Goal: Task Accomplishment & Management: Complete application form

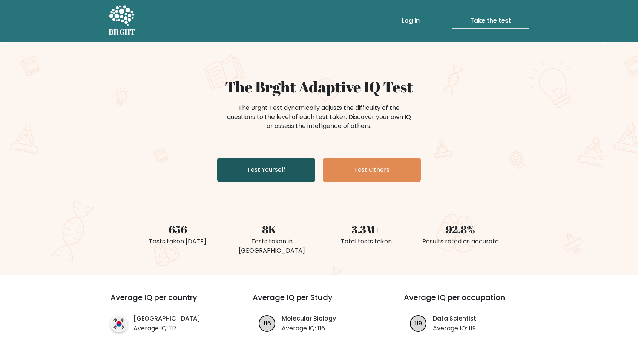
click at [280, 170] on link "Test Yourself" at bounding box center [266, 170] width 98 height 24
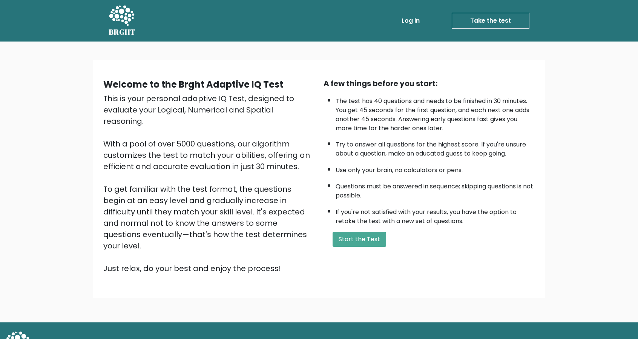
click at [448, 200] on ul "The test has 40 questions and needs to be finished in 30 minutes. You get 45 se…" at bounding box center [429, 159] width 211 height 133
click at [346, 235] on button "Start the Test" at bounding box center [360, 239] width 54 height 15
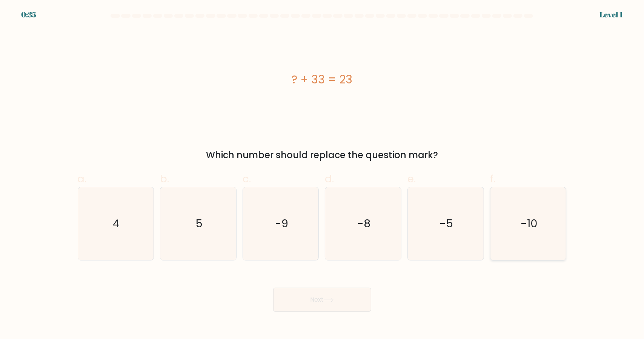
click at [523, 216] on text "-10" at bounding box center [529, 223] width 17 height 15
click at [323, 174] on input "f. -10" at bounding box center [322, 171] width 0 height 5
radio input "true"
click at [352, 294] on button "Next" at bounding box center [322, 300] width 98 height 24
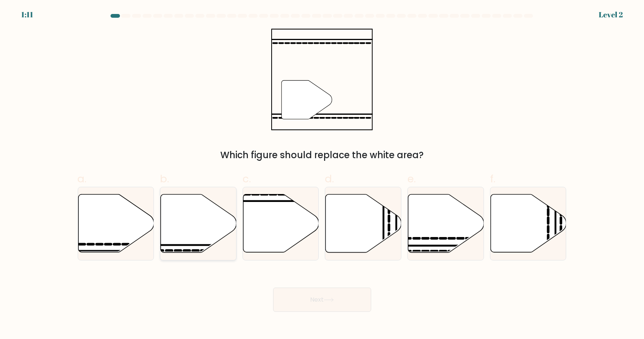
click at [202, 236] on icon at bounding box center [199, 223] width 76 height 58
click at [322, 174] on input "b." at bounding box center [322, 171] width 0 height 5
radio input "true"
click at [336, 308] on button "Next" at bounding box center [322, 300] width 98 height 24
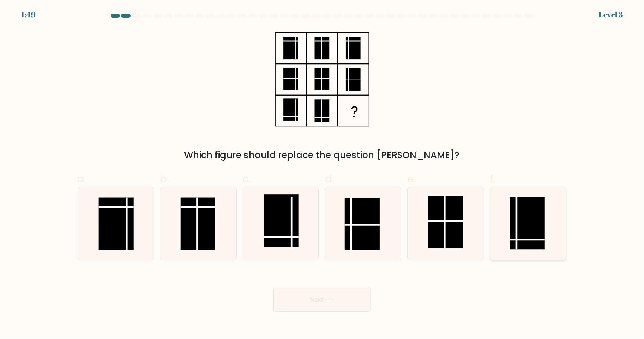
click at [524, 212] on rect at bounding box center [527, 223] width 35 height 52
click at [323, 174] on input "f." at bounding box center [322, 171] width 0 height 5
radio input "true"
click at [336, 297] on button "Next" at bounding box center [322, 300] width 98 height 24
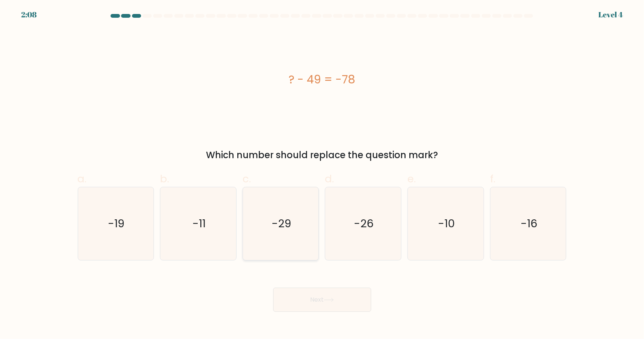
drag, startPoint x: 278, startPoint y: 237, endPoint x: 285, endPoint y: 244, distance: 10.4
click at [281, 240] on icon "-29" at bounding box center [281, 223] width 73 height 73
click at [317, 247] on div "-29" at bounding box center [281, 224] width 77 height 74
click at [322, 174] on input "c. -29" at bounding box center [322, 171] width 0 height 5
radio input "true"
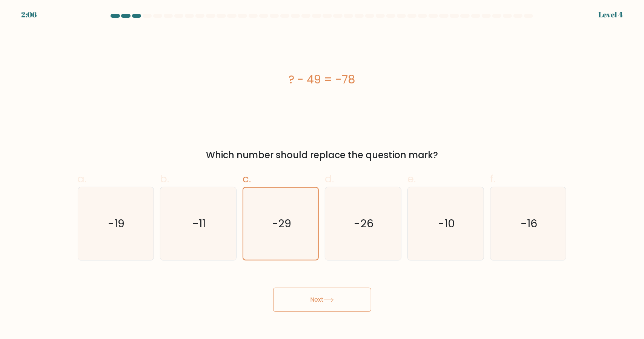
click at [328, 300] on icon at bounding box center [329, 300] width 10 height 4
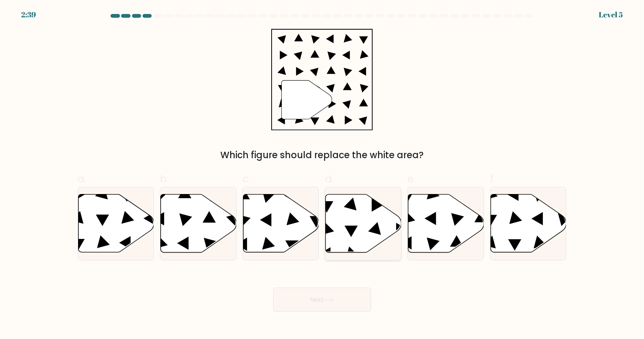
click at [377, 227] on icon at bounding box center [374, 228] width 13 height 13
click at [323, 174] on input "d." at bounding box center [322, 171] width 0 height 5
radio input "true"
click at [356, 296] on button "Next" at bounding box center [322, 300] width 98 height 24
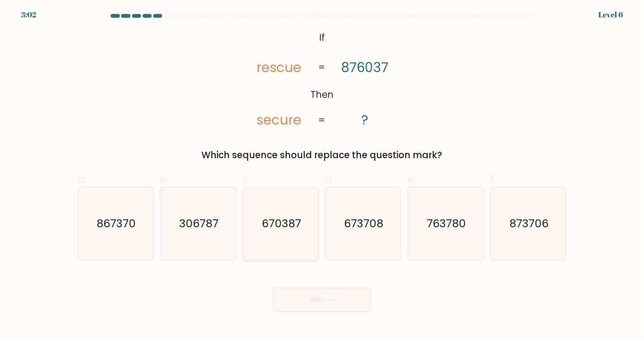
click at [278, 213] on icon "670387" at bounding box center [281, 223] width 73 height 73
click at [322, 174] on input "c. 670387" at bounding box center [322, 171] width 0 height 5
radio input "true"
click at [351, 301] on button "Next" at bounding box center [322, 300] width 98 height 24
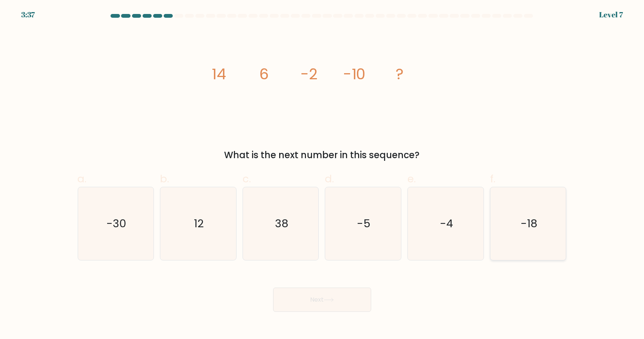
click at [544, 232] on icon "-18" at bounding box center [528, 223] width 73 height 73
click at [323, 174] on input "f. -18" at bounding box center [322, 171] width 0 height 5
radio input "true"
click at [348, 294] on button "Next" at bounding box center [322, 300] width 98 height 24
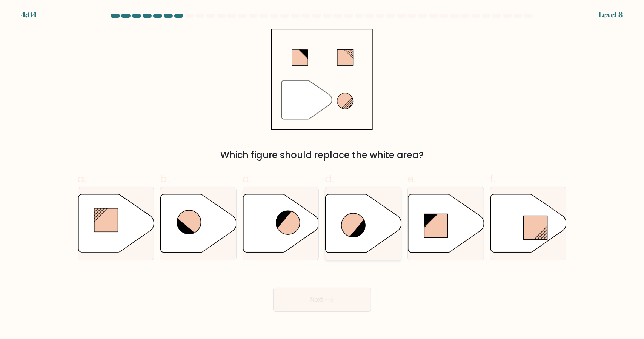
click at [377, 233] on icon at bounding box center [364, 223] width 76 height 58
click at [323, 174] on input "d." at bounding box center [322, 171] width 0 height 5
radio input "true"
click at [339, 298] on button "Next" at bounding box center [322, 300] width 98 height 24
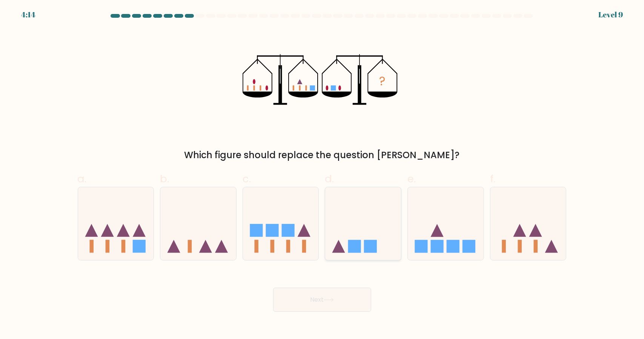
click at [362, 228] on icon at bounding box center [363, 223] width 76 height 63
click at [323, 174] on input "d." at bounding box center [322, 171] width 0 height 5
radio input "true"
click at [356, 298] on button "Next" at bounding box center [322, 300] width 98 height 24
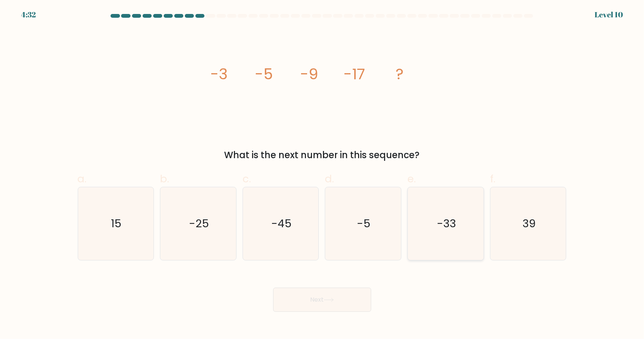
click at [417, 191] on icon "-33" at bounding box center [445, 223] width 73 height 73
click at [323, 174] on input "e. -33" at bounding box center [322, 171] width 0 height 5
radio input "true"
click at [326, 292] on button "Next" at bounding box center [322, 300] width 98 height 24
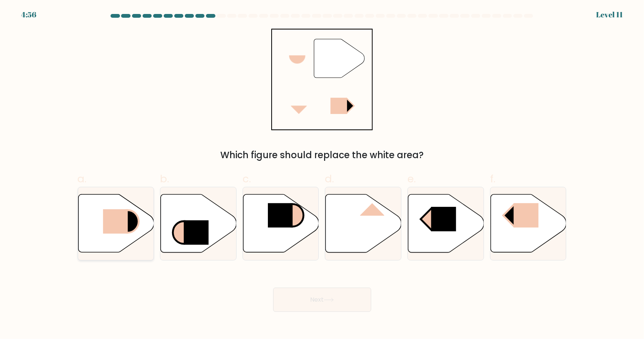
click at [128, 226] on rect at bounding box center [115, 221] width 25 height 25
click at [322, 174] on input "a." at bounding box center [322, 171] width 0 height 5
radio input "true"
click at [310, 305] on button "Next" at bounding box center [322, 300] width 98 height 24
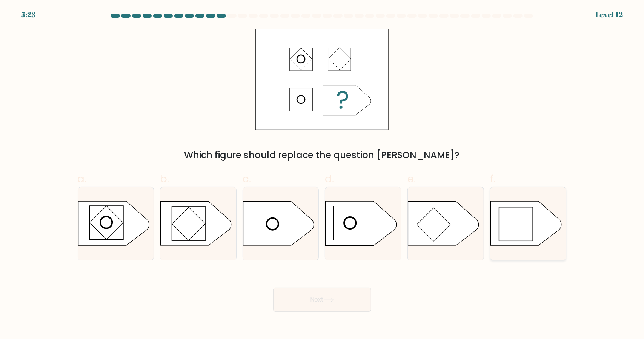
click at [518, 218] on rect at bounding box center [516, 224] width 34 height 34
click at [323, 174] on input "f." at bounding box center [322, 171] width 0 height 5
radio input "true"
click at [309, 295] on button "Next" at bounding box center [322, 300] width 98 height 24
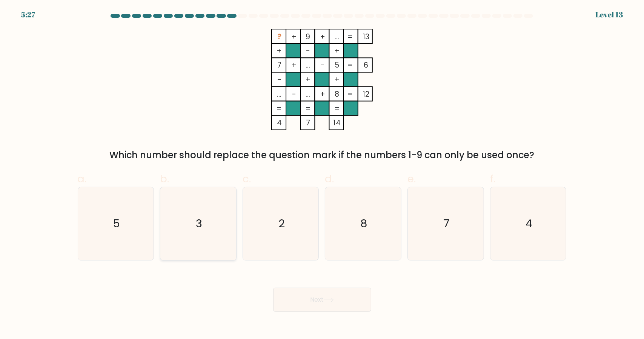
click at [203, 214] on icon "3" at bounding box center [198, 223] width 73 height 73
click at [322, 174] on input "b. 3" at bounding box center [322, 171] width 0 height 5
radio input "true"
click at [322, 297] on button "Next" at bounding box center [322, 300] width 98 height 24
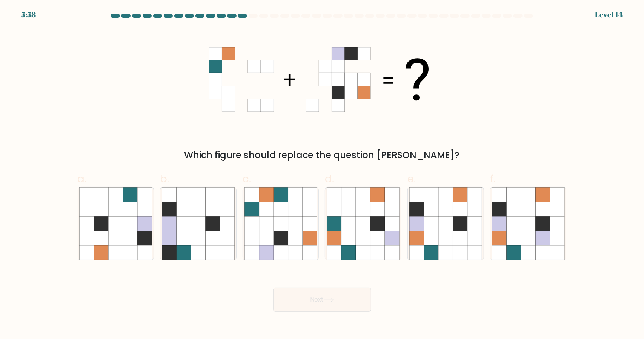
click at [451, 60] on div "Which figure should replace the question mark?" at bounding box center [322, 95] width 498 height 133
drag, startPoint x: 454, startPoint y: 90, endPoint x: 474, endPoint y: 75, distance: 25.7
click at [475, 74] on div "Which figure should replace the question mark?" at bounding box center [322, 95] width 498 height 133
click at [456, 248] on icon at bounding box center [460, 252] width 14 height 14
click at [323, 174] on input "e." at bounding box center [322, 171] width 0 height 5
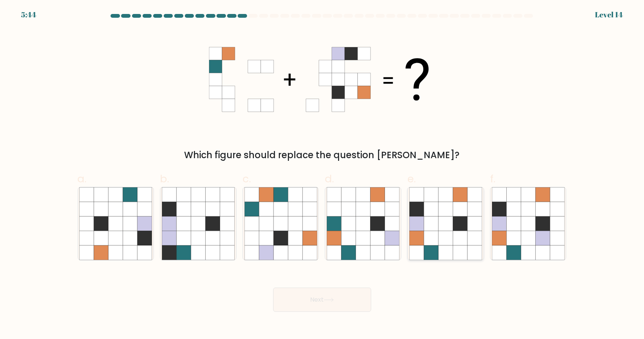
radio input "true"
click at [309, 300] on button "Next" at bounding box center [322, 300] width 98 height 24
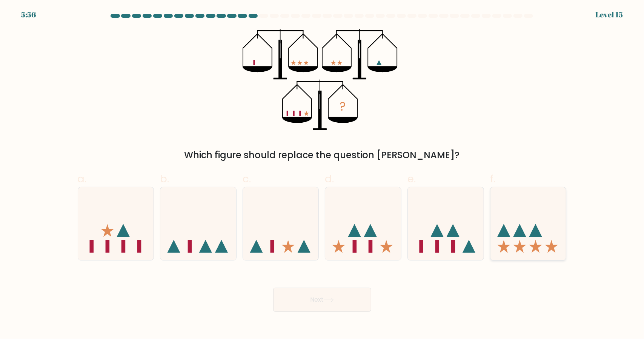
click at [515, 244] on icon at bounding box center [529, 223] width 76 height 63
click at [323, 174] on input "f." at bounding box center [322, 171] width 0 height 5
radio input "true"
click at [361, 292] on button "Next" at bounding box center [322, 300] width 98 height 24
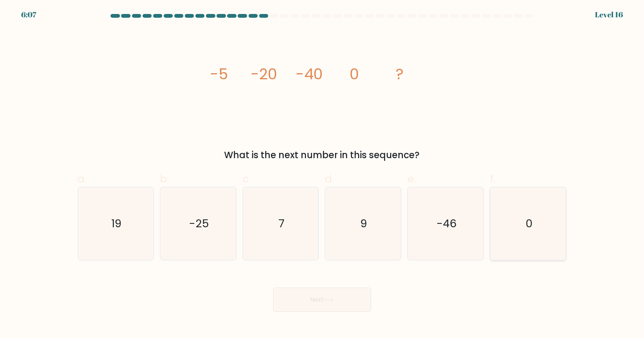
click at [523, 221] on icon "0" at bounding box center [528, 223] width 73 height 73
click at [323, 174] on input "f. 0" at bounding box center [322, 171] width 0 height 5
radio input "true"
click at [343, 296] on button "Next" at bounding box center [322, 300] width 98 height 24
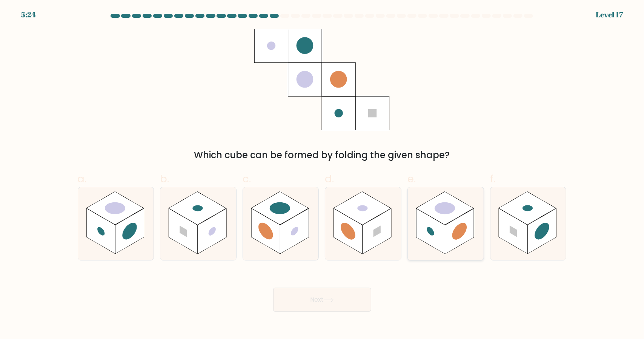
click at [439, 221] on rect at bounding box center [430, 231] width 29 height 46
click at [323, 174] on input "e." at bounding box center [322, 171] width 0 height 5
radio input "true"
click at [350, 291] on button "Next" at bounding box center [322, 300] width 98 height 24
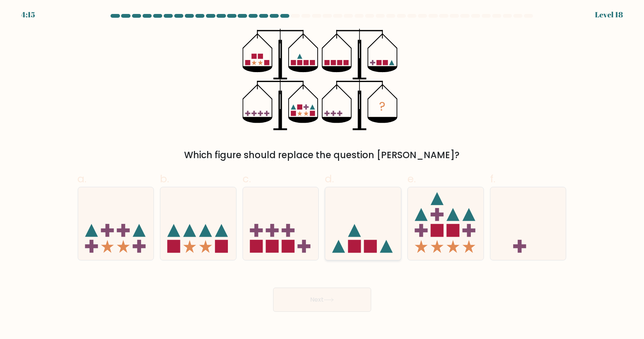
click at [349, 220] on icon at bounding box center [363, 223] width 76 height 63
click at [323, 174] on input "d." at bounding box center [322, 171] width 0 height 5
radio input "true"
click at [337, 293] on button "Next" at bounding box center [322, 300] width 98 height 24
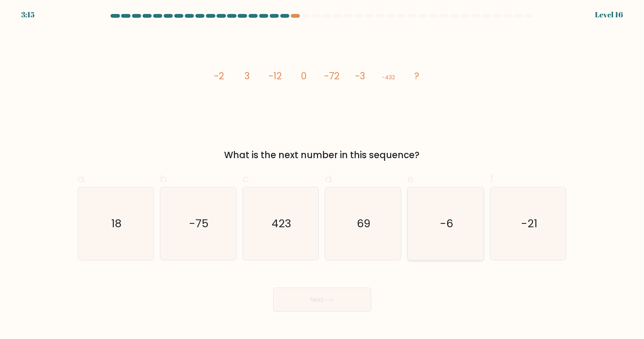
click at [436, 241] on icon "-6" at bounding box center [445, 223] width 73 height 73
click at [323, 174] on input "e. -6" at bounding box center [322, 171] width 0 height 5
radio input "true"
click at [352, 295] on button "Next" at bounding box center [322, 300] width 98 height 24
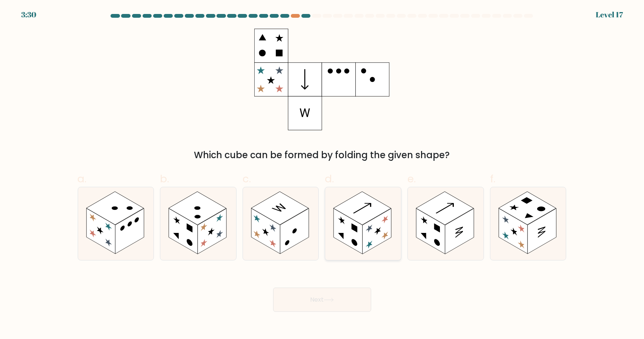
click at [360, 221] on rect at bounding box center [363, 207] width 58 height 33
click at [323, 174] on input "d." at bounding box center [322, 171] width 0 height 5
radio input "true"
click at [342, 293] on button "Next" at bounding box center [322, 300] width 98 height 24
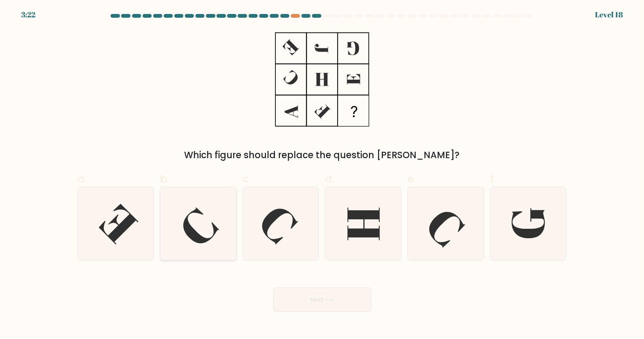
click at [224, 237] on icon at bounding box center [198, 223] width 73 height 73
click at [322, 174] on input "b." at bounding box center [322, 171] width 0 height 5
radio input "true"
click at [336, 297] on button "Next" at bounding box center [322, 300] width 98 height 24
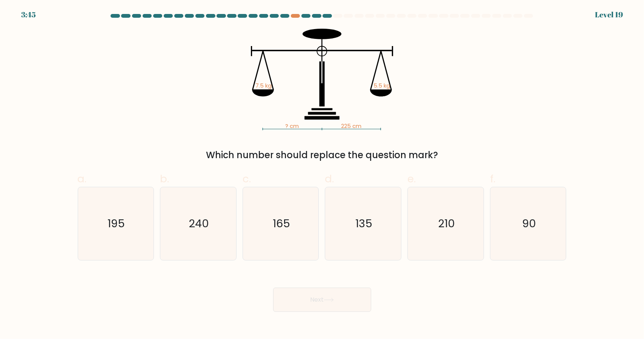
click at [309, 106] on icon "? cm 225 cm 7.5 kg 5.5 kg" at bounding box center [322, 80] width 226 height 102
click at [309, 105] on icon "? cm 225 cm 7.5 kg 5.5 kg" at bounding box center [322, 80] width 226 height 102
click at [303, 231] on icon "165" at bounding box center [281, 223] width 73 height 73
click at [322, 174] on input "c. 165" at bounding box center [322, 171] width 0 height 5
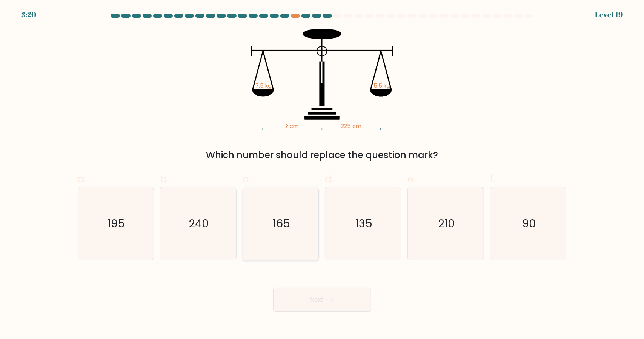
radio input "true"
click at [326, 296] on button "Next" at bounding box center [322, 300] width 98 height 24
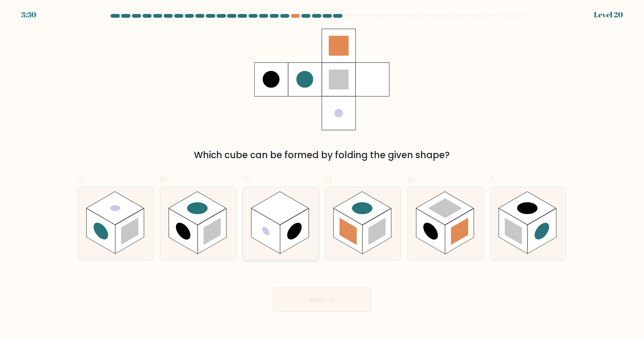
click at [303, 224] on rect at bounding box center [294, 231] width 29 height 46
click at [322, 174] on input "c." at bounding box center [322, 171] width 0 height 5
radio input "true"
click at [349, 295] on button "Next" at bounding box center [322, 300] width 98 height 24
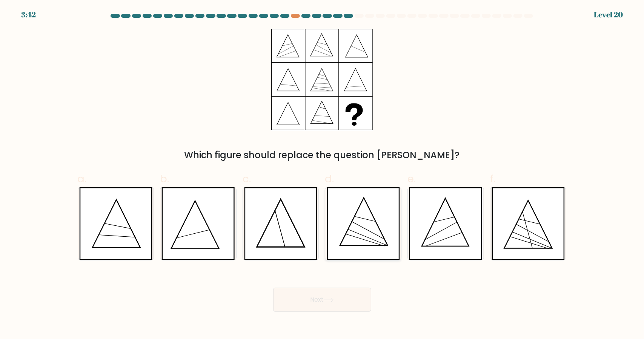
click at [378, 241] on icon at bounding box center [363, 223] width 73 height 73
click at [323, 174] on input "d." at bounding box center [322, 171] width 0 height 5
radio input "true"
click at [342, 298] on button "Next" at bounding box center [322, 300] width 98 height 24
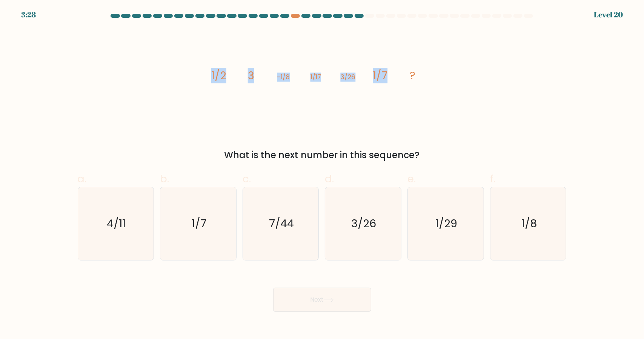
drag, startPoint x: 352, startPoint y: 78, endPoint x: 202, endPoint y: 68, distance: 151.3
click at [183, 69] on div "image/svg+xml 1/2 3 -1/8 1/17 3/26 1/7 ? What is the next number in this sequen…" at bounding box center [322, 95] width 498 height 133
click at [445, 80] on div "image/svg+xml 1/2 3 -1/8 1/17 3/26 1/7 ? What is the next number in this sequen…" at bounding box center [322, 95] width 498 height 133
click at [445, 78] on div "image/svg+xml 1/2 3 -1/8 1/17 3/26 1/7 ? What is the next number in this sequen…" at bounding box center [322, 95] width 498 height 133
drag, startPoint x: 534, startPoint y: 216, endPoint x: 563, endPoint y: 198, distance: 33.7
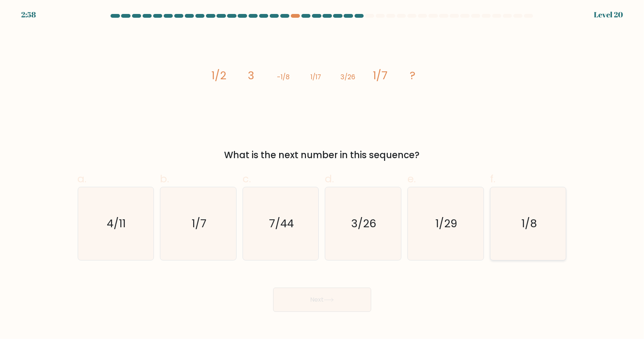
click at [563, 197] on icon "1/8" at bounding box center [528, 223] width 73 height 73
click at [323, 174] on input "f. 1/8" at bounding box center [322, 171] width 0 height 5
radio input "true"
click at [321, 306] on button "Next" at bounding box center [322, 300] width 98 height 24
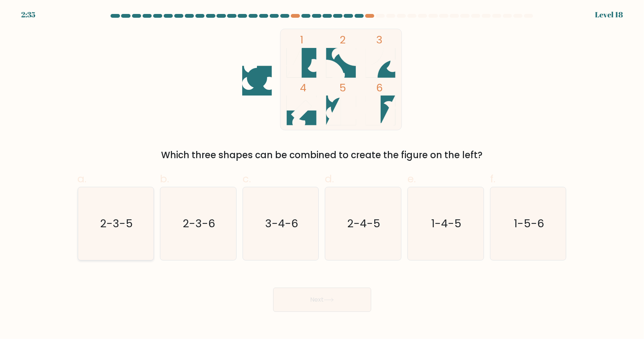
click at [128, 234] on icon "2-3-5" at bounding box center [115, 223] width 73 height 73
click at [322, 174] on input "a. 2-3-5" at bounding box center [322, 171] width 0 height 5
radio input "true"
click at [301, 292] on button "Next" at bounding box center [322, 300] width 98 height 24
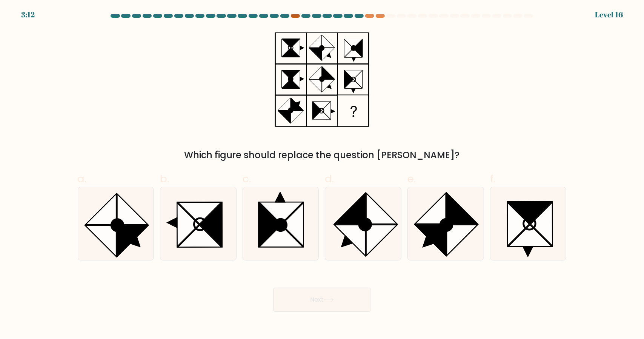
click at [293, 16] on div at bounding box center [295, 16] width 9 height 4
click at [113, 228] on circle at bounding box center [117, 225] width 17 height 17
click at [322, 174] on input "a." at bounding box center [322, 171] width 0 height 5
radio input "true"
click at [338, 300] on button "Next" at bounding box center [322, 300] width 98 height 24
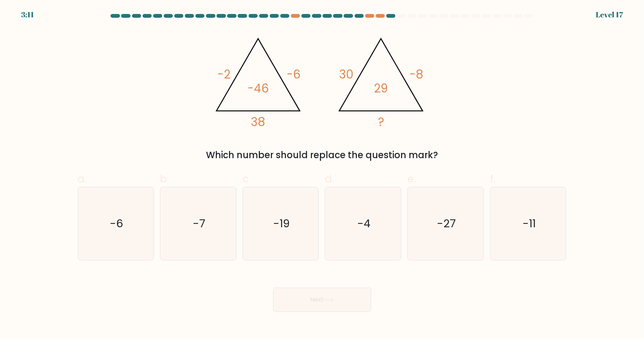
click at [571, 113] on div "@import url('https://fonts.googleapis.com/css?family=Abril+Fatface:400,100,100i…" at bounding box center [322, 95] width 498 height 133
click at [571, 111] on div "@import url('https://fonts.googleapis.com/css?family=Abril+Fatface:400,100,100i…" at bounding box center [322, 95] width 498 height 133
click at [518, 225] on icon "-11" at bounding box center [528, 223] width 73 height 73
click at [323, 174] on input "f. -11" at bounding box center [322, 171] width 0 height 5
radio input "true"
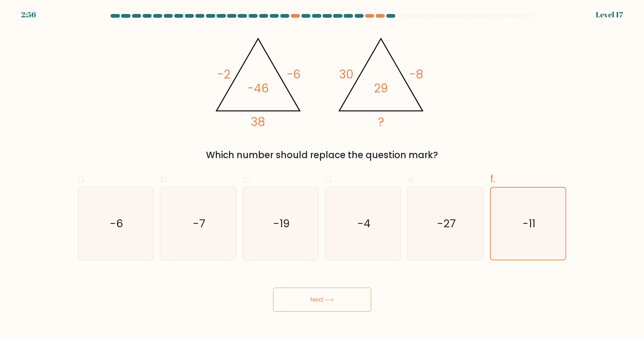
click at [303, 299] on button "Next" at bounding box center [322, 300] width 98 height 24
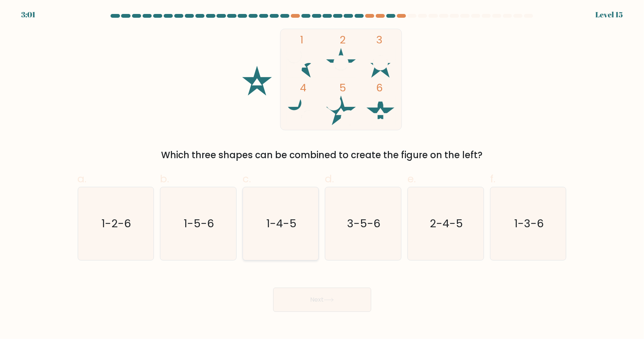
click at [278, 217] on text "1-4-5" at bounding box center [281, 223] width 30 height 15
click at [322, 174] on input "c. 1-4-5" at bounding box center [322, 171] width 0 height 5
radio input "true"
click at [354, 300] on button "Next" at bounding box center [322, 300] width 98 height 24
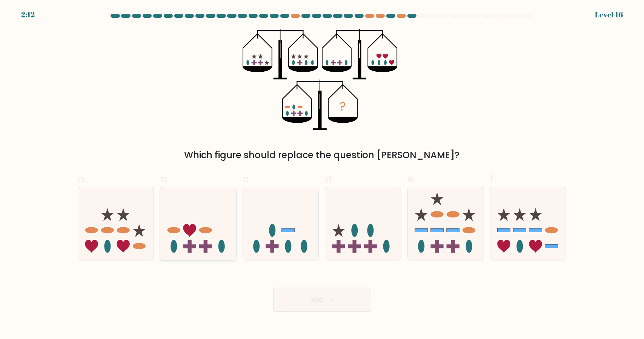
click at [222, 241] on ellipse at bounding box center [221, 246] width 6 height 13
click at [322, 174] on input "b." at bounding box center [322, 171] width 0 height 5
radio input "true"
click at [328, 300] on icon at bounding box center [328, 299] width 9 height 3
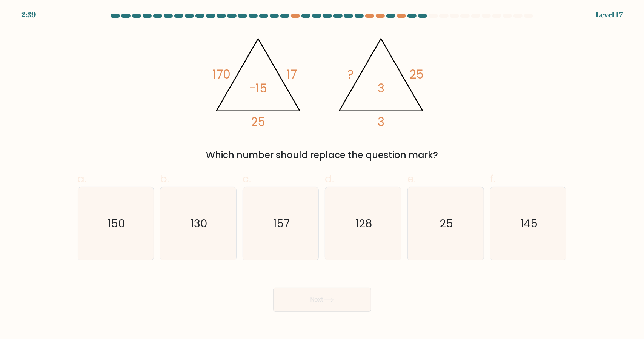
click at [245, 79] on icon "@import url('https://fonts.googleapis.com/css?family=Abril+Fatface:400,100,100i…" at bounding box center [322, 80] width 226 height 102
click at [283, 88] on icon "@import url('https://fonts.googleapis.com/css?family=Abril+Fatface:400,100,100i…" at bounding box center [322, 80] width 226 height 102
click at [446, 238] on icon "25" at bounding box center [445, 223] width 73 height 73
click at [323, 174] on input "e. 25" at bounding box center [322, 171] width 0 height 5
radio input "true"
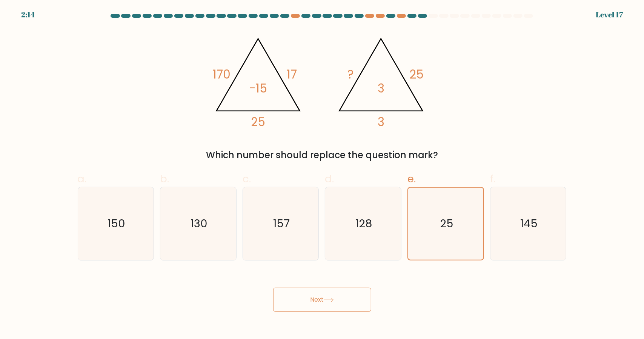
click at [405, 298] on div "Next" at bounding box center [322, 290] width 498 height 42
drag, startPoint x: 404, startPoint y: 299, endPoint x: 370, endPoint y: 310, distance: 36.0
click at [398, 302] on div "Next" at bounding box center [322, 290] width 498 height 42
click at [347, 310] on button "Next" at bounding box center [322, 300] width 98 height 24
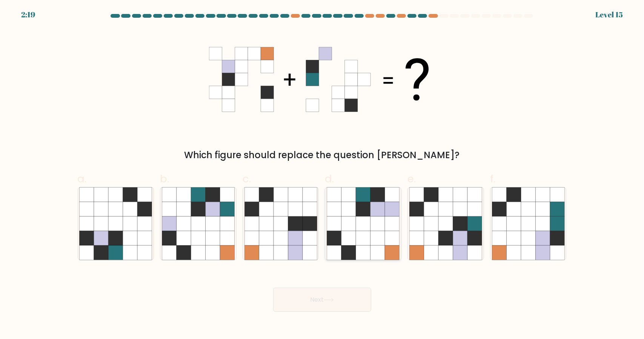
click at [361, 235] on icon at bounding box center [363, 238] width 14 height 14
click at [323, 174] on input "d." at bounding box center [322, 171] width 0 height 5
radio input "true"
click at [345, 297] on button "Next" at bounding box center [322, 300] width 98 height 24
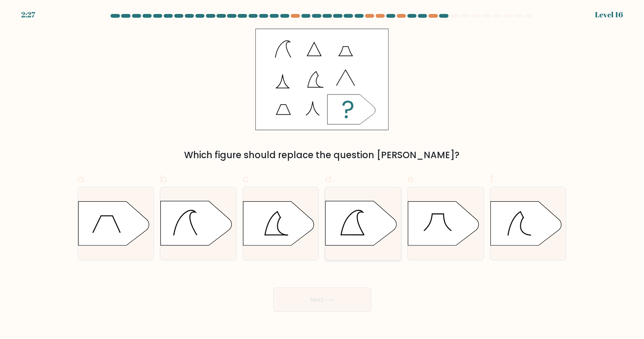
click at [381, 225] on icon at bounding box center [361, 223] width 71 height 44
click at [323, 174] on input "d." at bounding box center [322, 171] width 0 height 5
radio input "true"
click at [340, 297] on button "Next" at bounding box center [322, 300] width 98 height 24
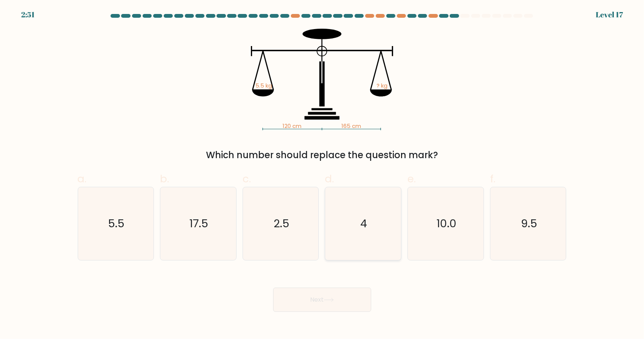
click at [353, 243] on icon "4" at bounding box center [363, 223] width 73 height 73
click at [323, 174] on input "d. 4" at bounding box center [322, 171] width 0 height 5
radio input "true"
click at [344, 290] on button "Next" at bounding box center [322, 300] width 98 height 24
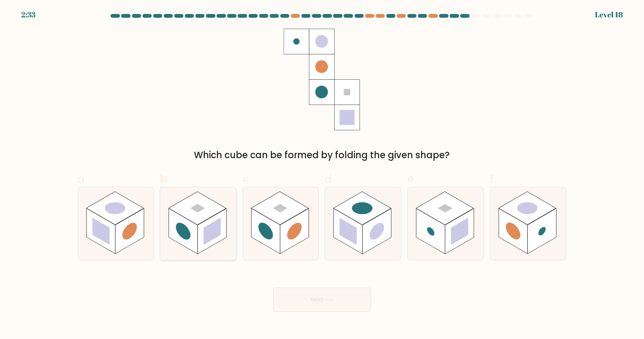
click at [214, 218] on rect at bounding box center [212, 231] width 29 height 46
click at [322, 174] on input "b." at bounding box center [322, 171] width 0 height 5
radio input "true"
click at [326, 296] on button "Next" at bounding box center [322, 300] width 98 height 24
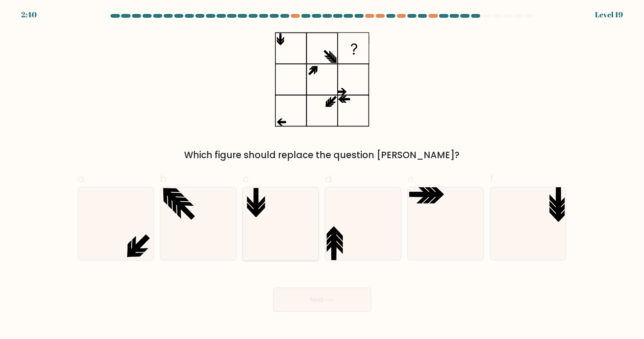
click at [282, 206] on icon at bounding box center [281, 223] width 73 height 73
click at [322, 174] on input "c." at bounding box center [322, 171] width 0 height 5
radio input "true"
click at [535, 229] on icon at bounding box center [528, 223] width 73 height 73
click at [323, 174] on input "f." at bounding box center [322, 171] width 0 height 5
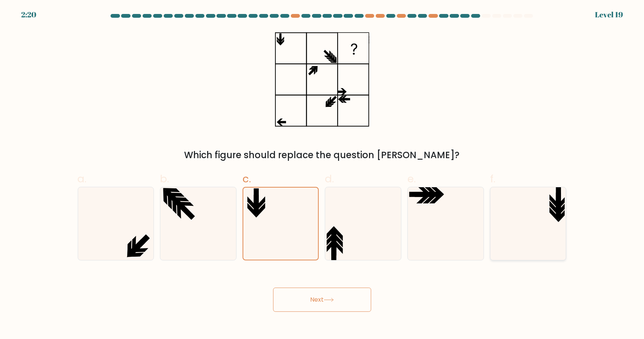
radio input "true"
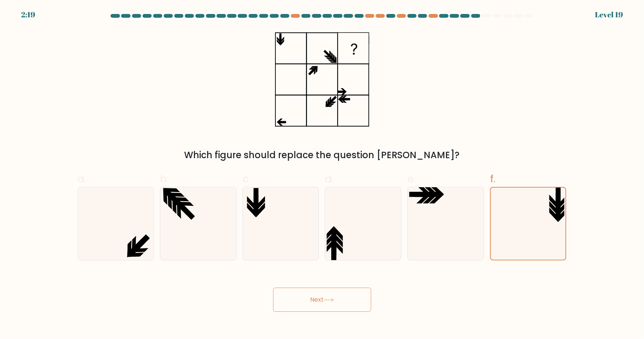
click at [358, 295] on button "Next" at bounding box center [322, 300] width 98 height 24
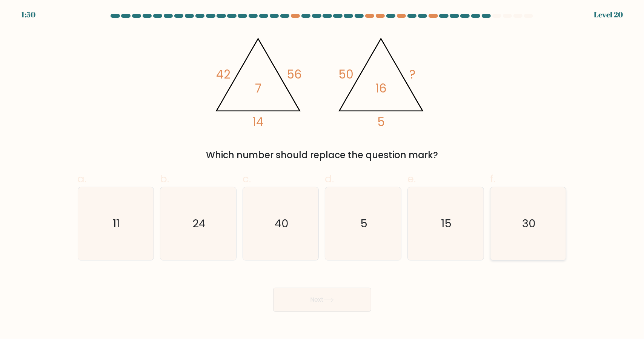
click at [545, 200] on icon "30" at bounding box center [528, 223] width 73 height 73
click at [323, 174] on input "f. 30" at bounding box center [322, 171] width 0 height 5
radio input "true"
click at [355, 305] on button "Next" at bounding box center [322, 300] width 98 height 24
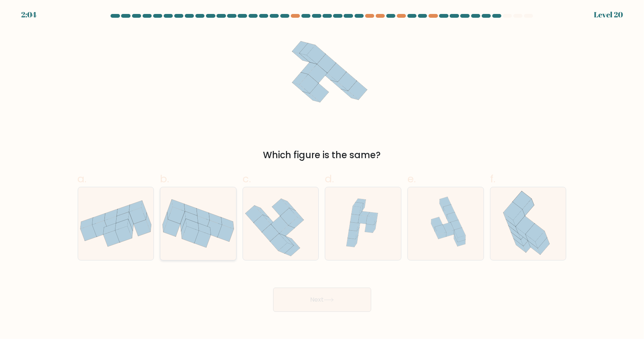
click at [218, 250] on div at bounding box center [198, 224] width 77 height 74
click at [322, 174] on input "b." at bounding box center [322, 171] width 0 height 5
radio input "true"
click at [318, 302] on button "Next" at bounding box center [322, 300] width 98 height 24
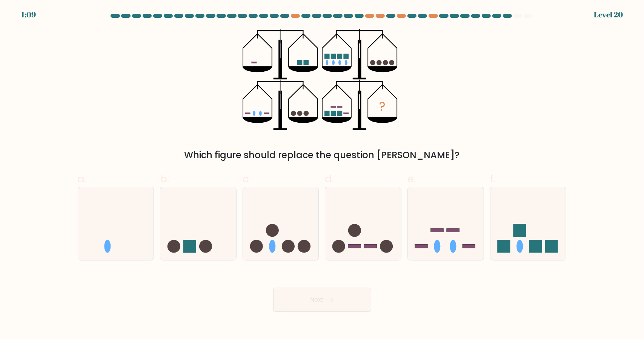
drag, startPoint x: 556, startPoint y: 116, endPoint x: 550, endPoint y: 115, distance: 6.1
click at [552, 111] on div "? Which figure should replace the question mark?" at bounding box center [322, 95] width 498 height 133
click at [441, 237] on icon at bounding box center [446, 223] width 76 height 63
click at [323, 174] on input "e." at bounding box center [322, 171] width 0 height 5
radio input "true"
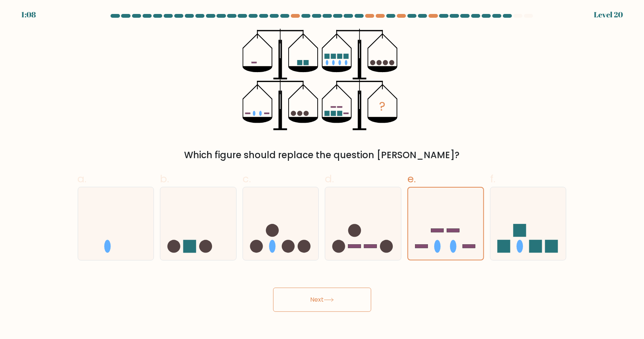
click at [343, 298] on button "Next" at bounding box center [322, 300] width 98 height 24
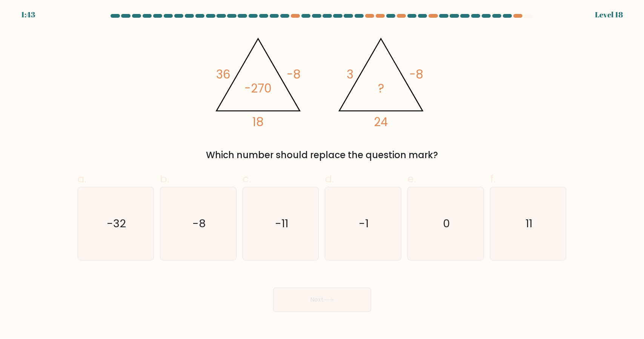
click at [587, 114] on form at bounding box center [322, 163] width 644 height 298
click at [413, 142] on div "@import url('https://fonts.googleapis.com/css?family=Abril+Fatface:400,100,100i…" at bounding box center [322, 95] width 498 height 133
drag, startPoint x: 413, startPoint y: 142, endPoint x: 405, endPoint y: 151, distance: 12.9
click at [405, 151] on div "@import url('https://fonts.googleapis.com/css?family=Abril+Fatface:400,100,100i…" at bounding box center [322, 95] width 498 height 133
click at [134, 214] on icon "-32" at bounding box center [115, 223] width 73 height 73
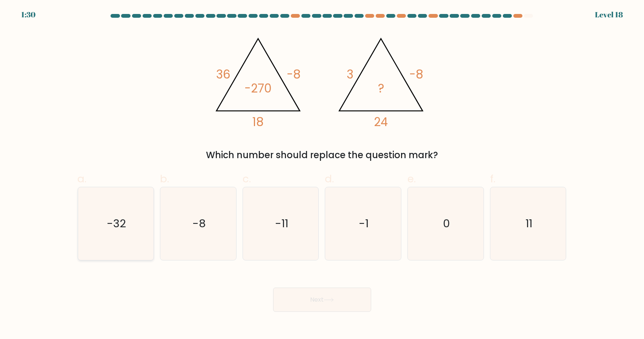
click at [322, 174] on input "a. -32" at bounding box center [322, 171] width 0 height 5
radio input "true"
click at [349, 302] on button "Next" at bounding box center [322, 300] width 98 height 24
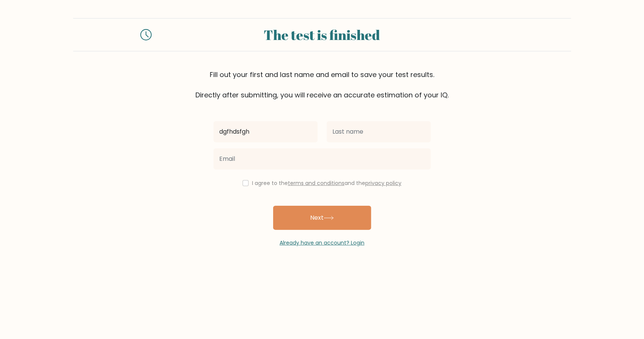
type input "dgfhdsfgh"
drag, startPoint x: 370, startPoint y: 129, endPoint x: 366, endPoint y: 138, distance: 10.2
click at [370, 129] on input "text" at bounding box center [379, 131] width 104 height 21
type input "drhfdthdt"
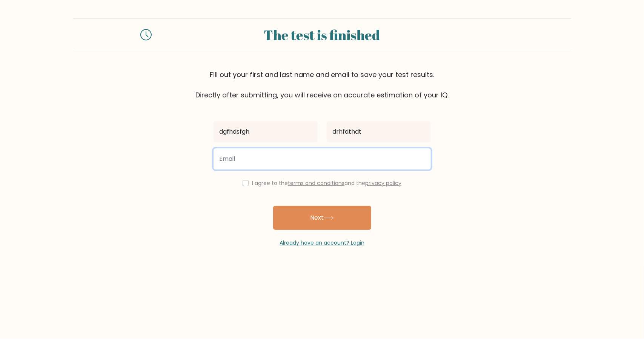
click at [328, 158] on input "email" at bounding box center [322, 158] width 217 height 21
paste input "lekege9257@inilas.com"
type input "lekege9257@inilas.com"
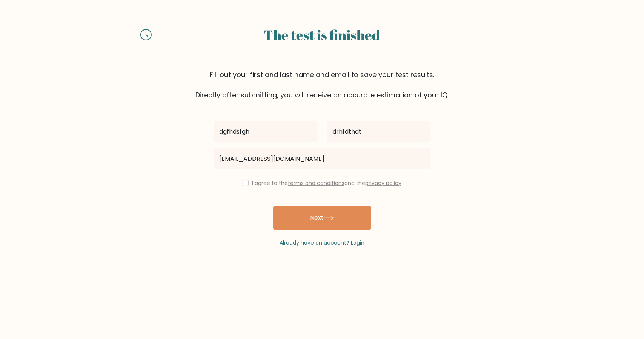
click at [271, 180] on label "I agree to the terms and conditions and the privacy policy" at bounding box center [326, 183] width 149 height 8
click at [245, 183] on input "checkbox" at bounding box center [246, 183] width 6 height 6
checkbox input "true"
click at [303, 230] on div "Already have an account? Login" at bounding box center [322, 238] width 217 height 17
click at [302, 218] on button "Next" at bounding box center [322, 218] width 98 height 24
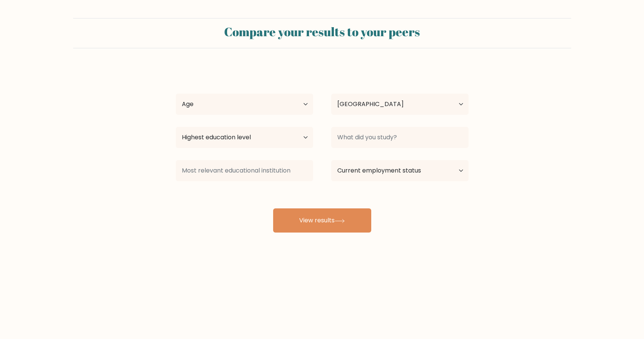
select select "FR"
click at [282, 118] on div "dgfhdsfgh drhfdthdt Age Under 18 years old 18-24 years old 25-34 years old 35-4…" at bounding box center [322, 149] width 302 height 166
click at [261, 108] on select "Age Under 18 years old 18-24 years old 25-34 years old 35-44 years old 45-54 ye…" at bounding box center [244, 104] width 137 height 21
select select "18_24"
click at [176, 94] on select "Age Under 18 years old 18-24 years old 25-34 years old 35-44 years old 45-54 ye…" at bounding box center [244, 104] width 137 height 21
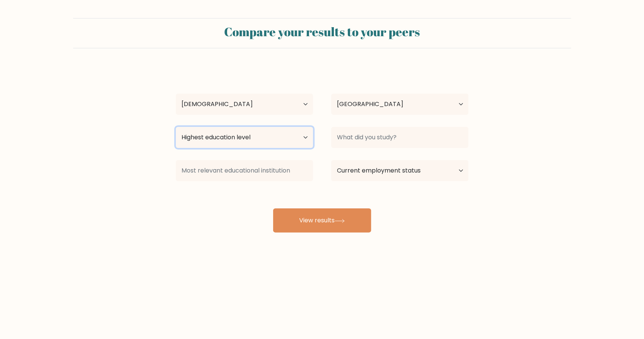
click at [269, 139] on select "Highest education level No schooling Primary Lower Secondary Upper Secondary Oc…" at bounding box center [244, 137] width 137 height 21
select select "masters_degree"
click at [176, 127] on select "Highest education level No schooling Primary Lower Secondary Upper Secondary Oc…" at bounding box center [244, 137] width 137 height 21
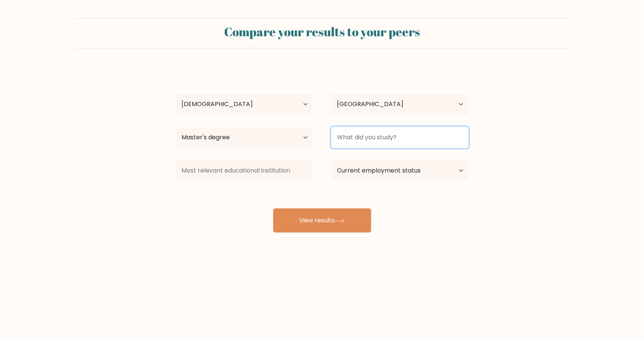
click at [352, 141] on input at bounding box center [399, 137] width 137 height 21
type input "F"
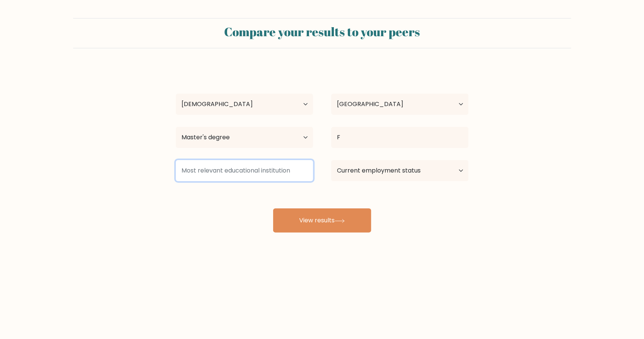
click at [289, 177] on input at bounding box center [244, 170] width 137 height 21
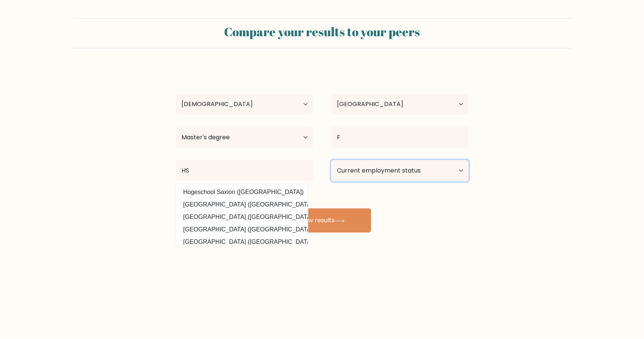
click at [376, 175] on select "Current employment status Employed Student Retired Other / prefer not to answer" at bounding box center [399, 170] width 137 height 21
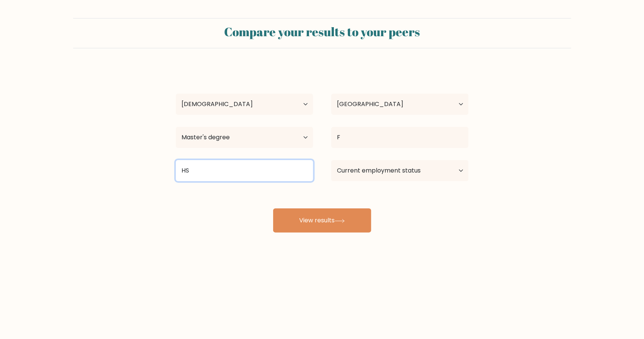
click at [298, 177] on input "HS" at bounding box center [244, 170] width 137 height 21
type input "H"
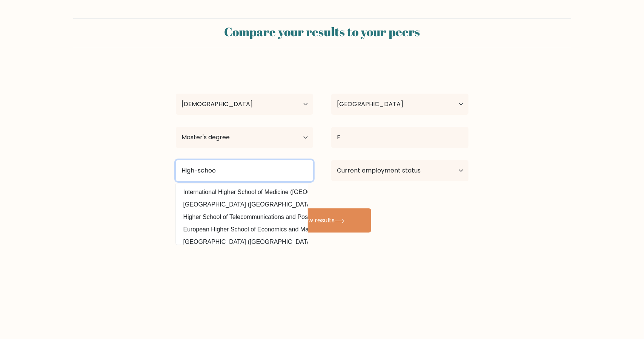
type input "High-school"
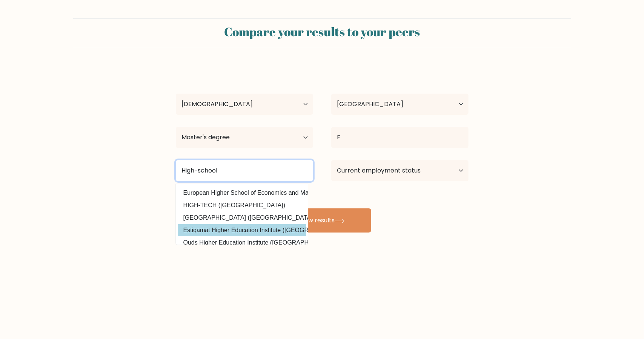
scroll to position [74, 0]
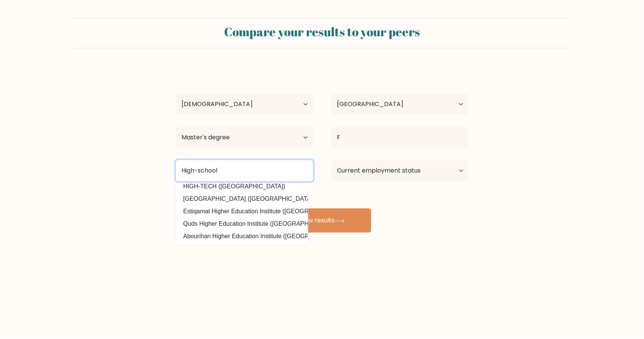
drag, startPoint x: 238, startPoint y: 167, endPoint x: 135, endPoint y: 163, distance: 103.9
click at [135, 163] on form "Compare your results to your peers dgfhdsfgh drhfdthdt Age Under 18 years old 1…" at bounding box center [322, 125] width 644 height 214
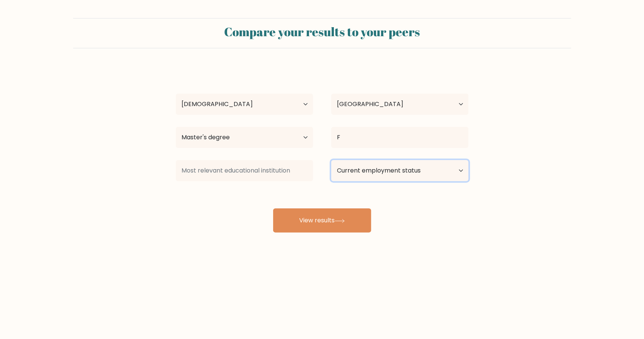
click at [374, 171] on select "Current employment status Employed Student Retired Other / prefer not to answer" at bounding box center [399, 170] width 137 height 21
select select "student"
click at [331, 160] on select "Current employment status Employed Student Retired Other / prefer not to answer" at bounding box center [399, 170] width 137 height 21
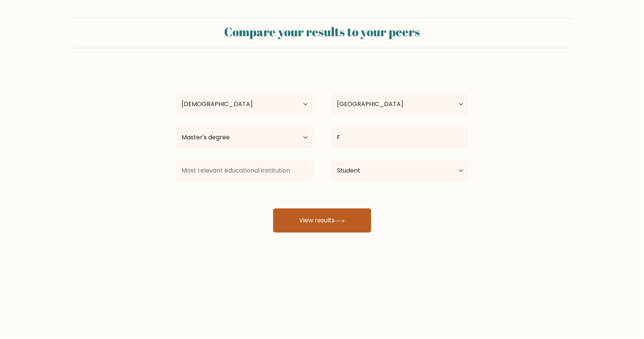
click at [341, 226] on button "View results" at bounding box center [322, 220] width 98 height 24
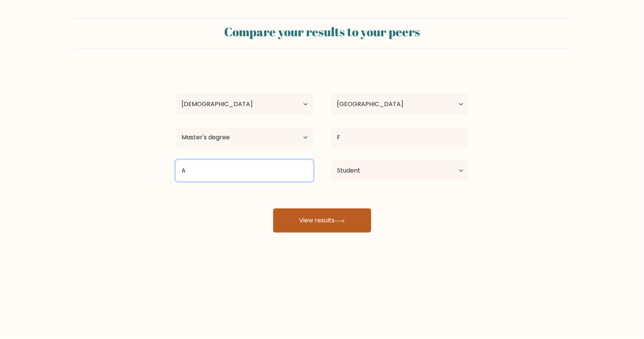
type input "A"
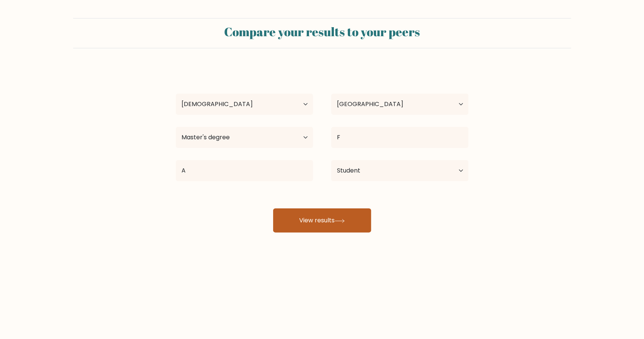
click at [303, 223] on button "View results" at bounding box center [322, 220] width 98 height 24
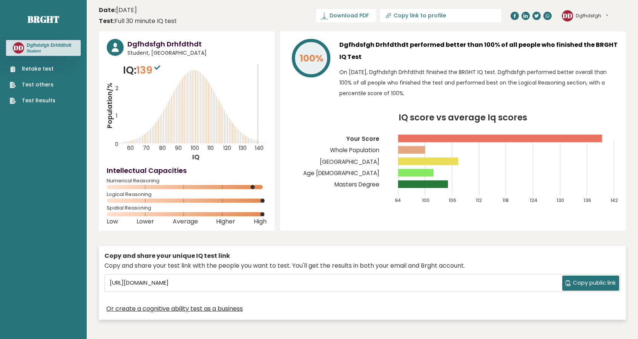
click at [286, 219] on div "100% Dgfhdsfgh Drhfdthdt performed better than 100% of all people who finished …" at bounding box center [453, 130] width 346 height 199
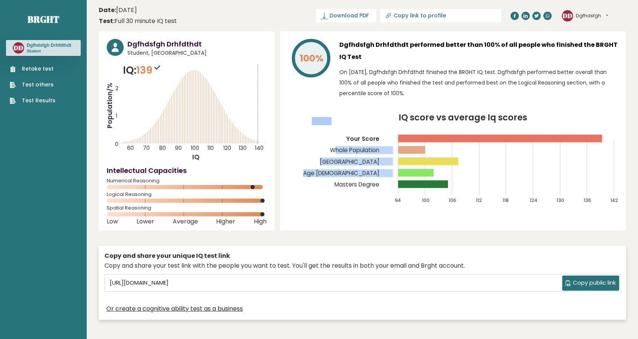
click at [333, 154] on icon "IQ score vs average Iq scores 94 100 106 112 118 124 130 136 142 Your Score Who…" at bounding box center [453, 163] width 330 height 98
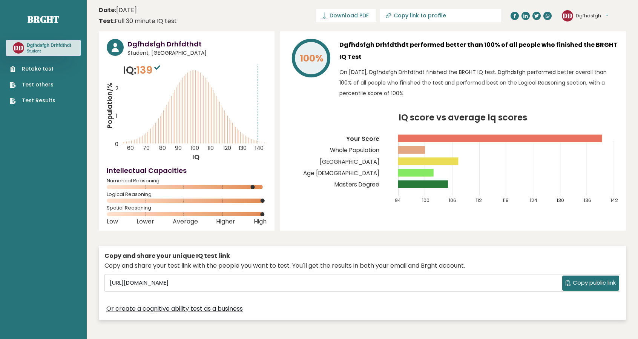
click at [310, 136] on icon "IQ score vs average Iq scores 94 100 106 112 118 124 130 136 142 Your Score Who…" at bounding box center [453, 163] width 330 height 98
click at [300, 141] on icon "IQ score vs average Iq scores 94 100 106 112 118 124 130 136 142 Your Score Who…" at bounding box center [453, 163] width 330 height 98
click at [300, 138] on icon "IQ score vs average Iq scores 94 100 106 112 118 124 130 136 142 Your Score Who…" at bounding box center [453, 163] width 330 height 98
